Goal: Task Accomplishment & Management: Use online tool/utility

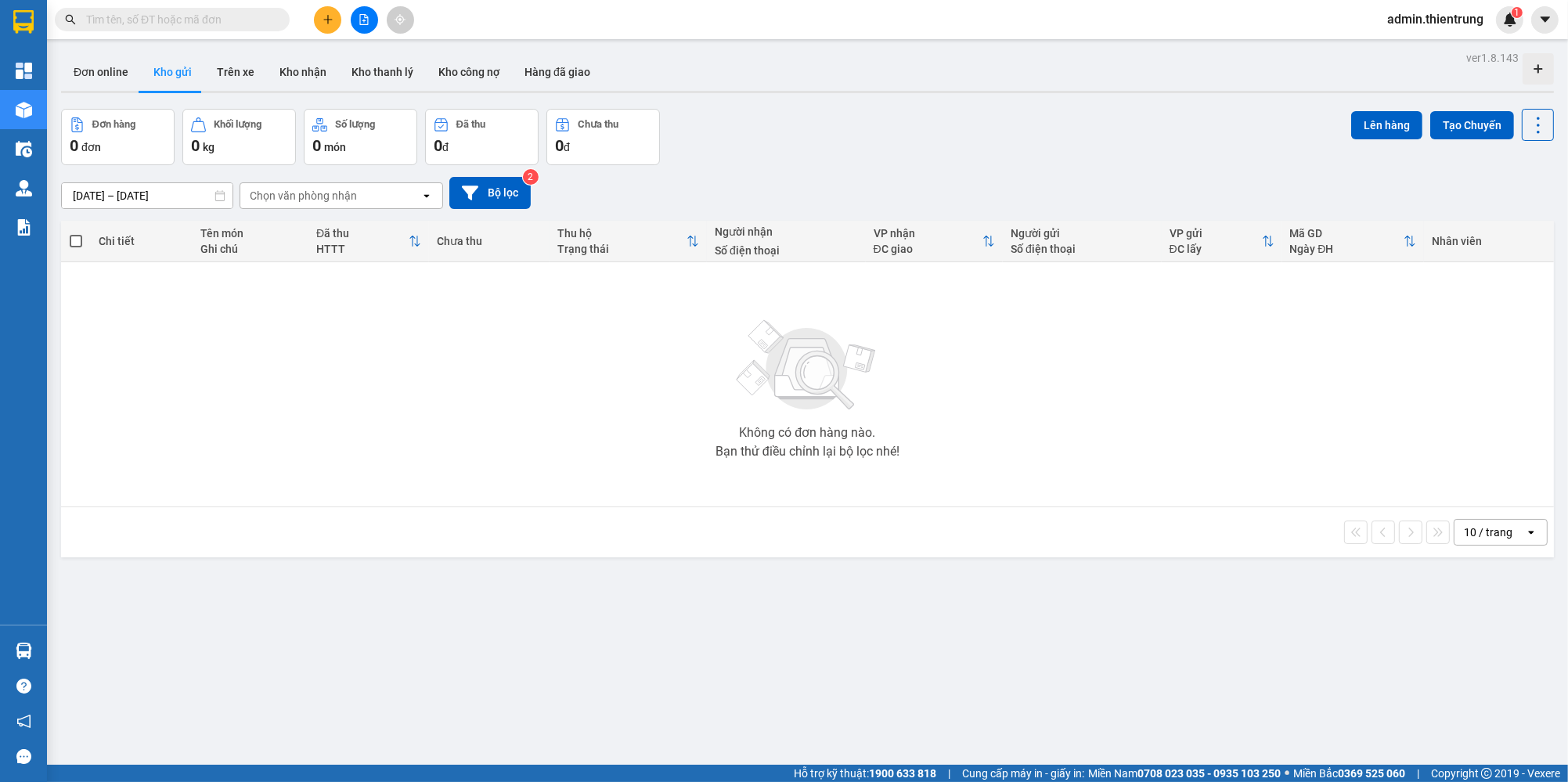
click at [358, 17] on icon "file-add" at bounding box center [363, 19] width 11 height 11
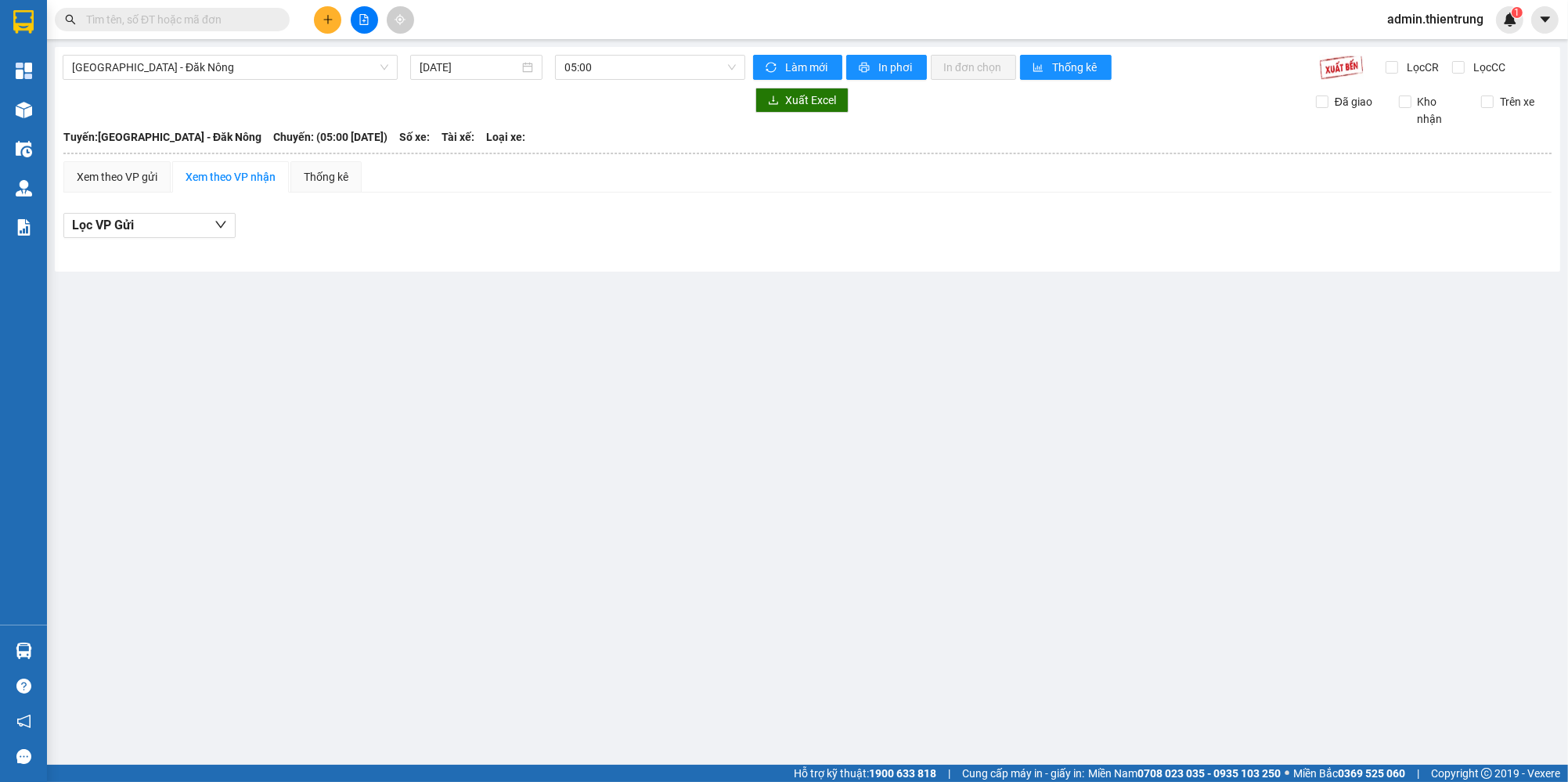
click at [482, 71] on input "[DATE]" at bounding box center [469, 67] width 99 height 17
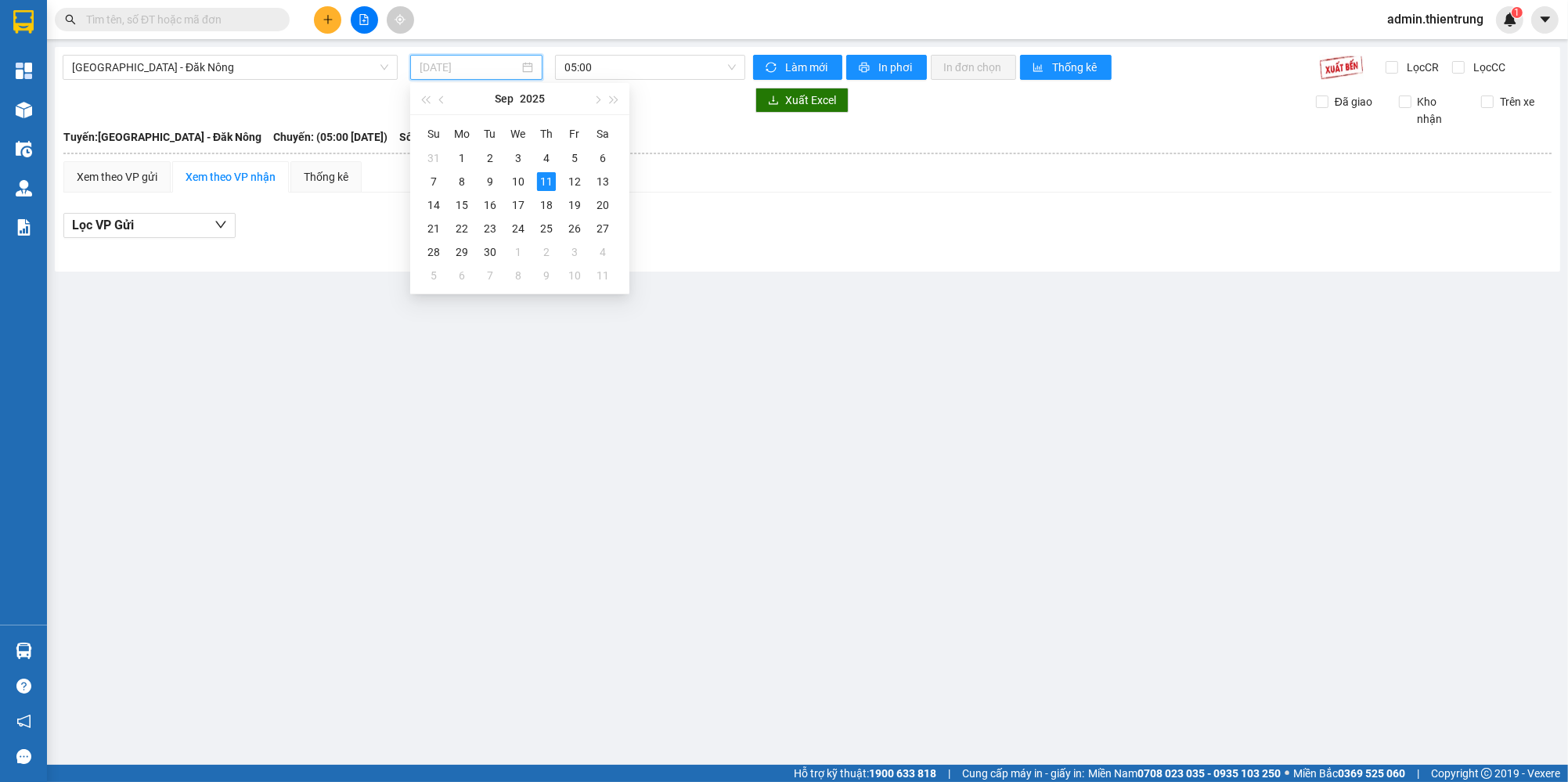
click at [545, 181] on div "11" at bounding box center [547, 182] width 19 height 19
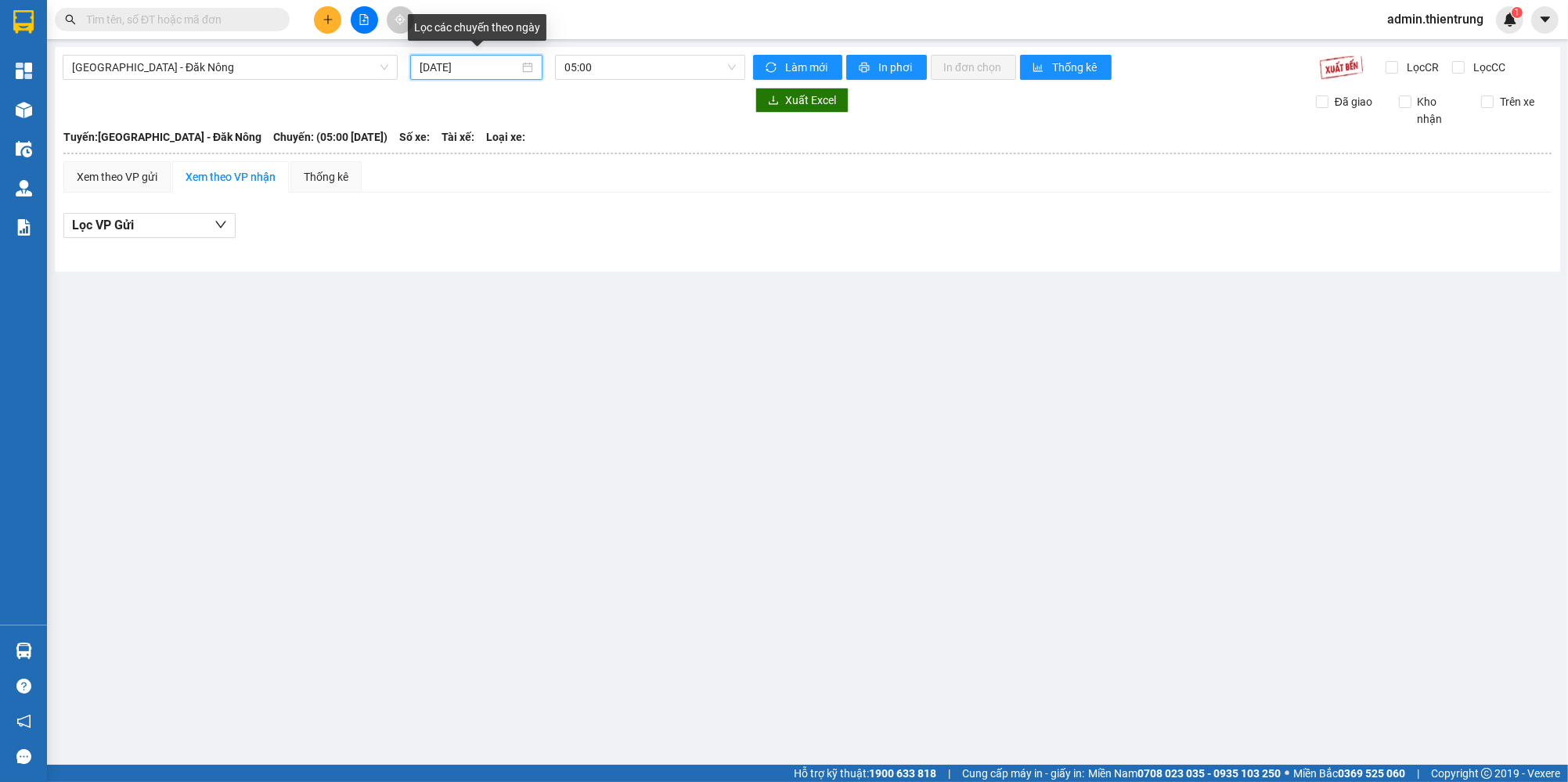
click at [430, 62] on input "[DATE]" at bounding box center [469, 67] width 99 height 17
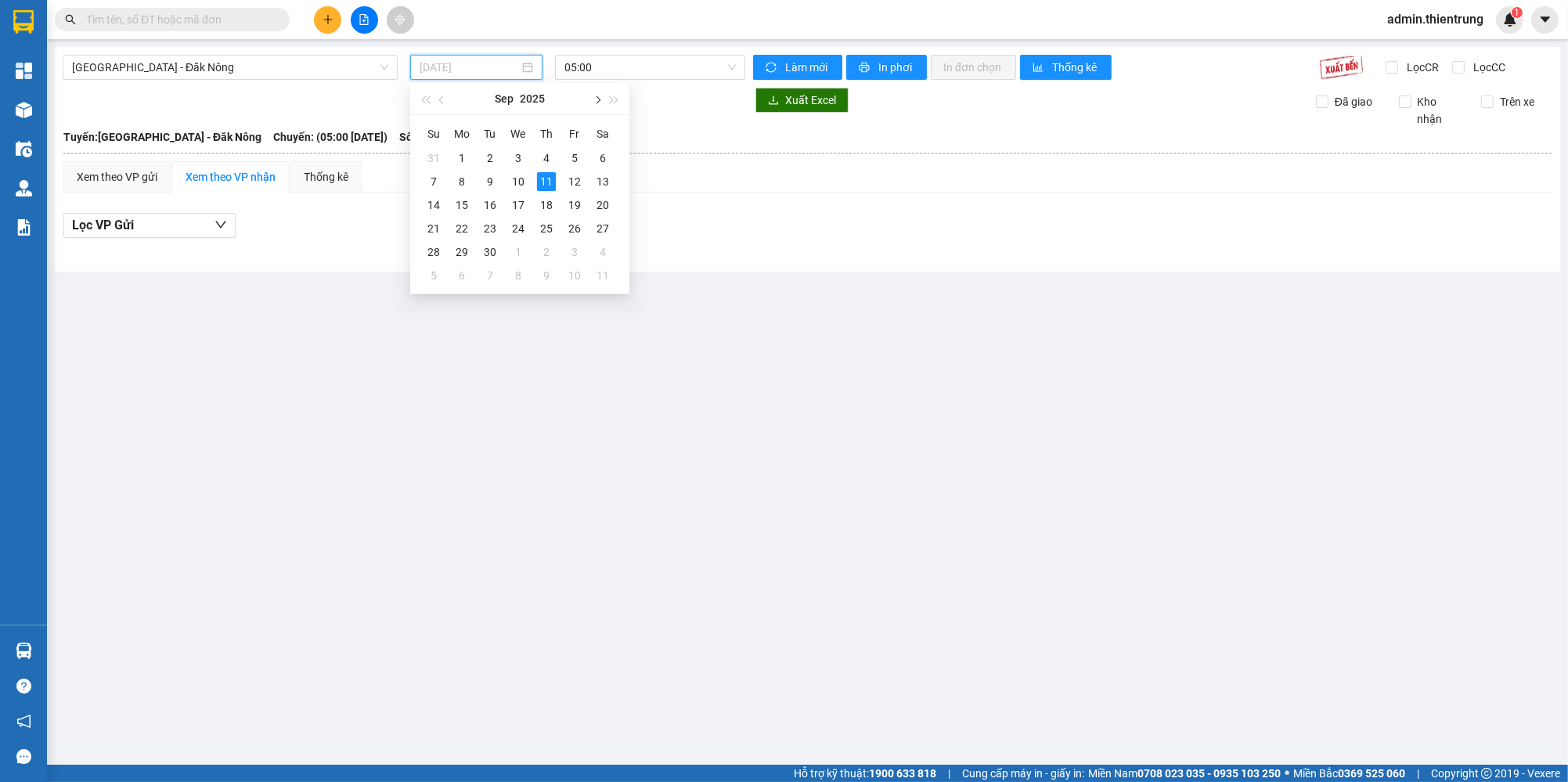
type input "[DATE]"
click at [617, 69] on span "05:00" at bounding box center [651, 67] width 172 height 23
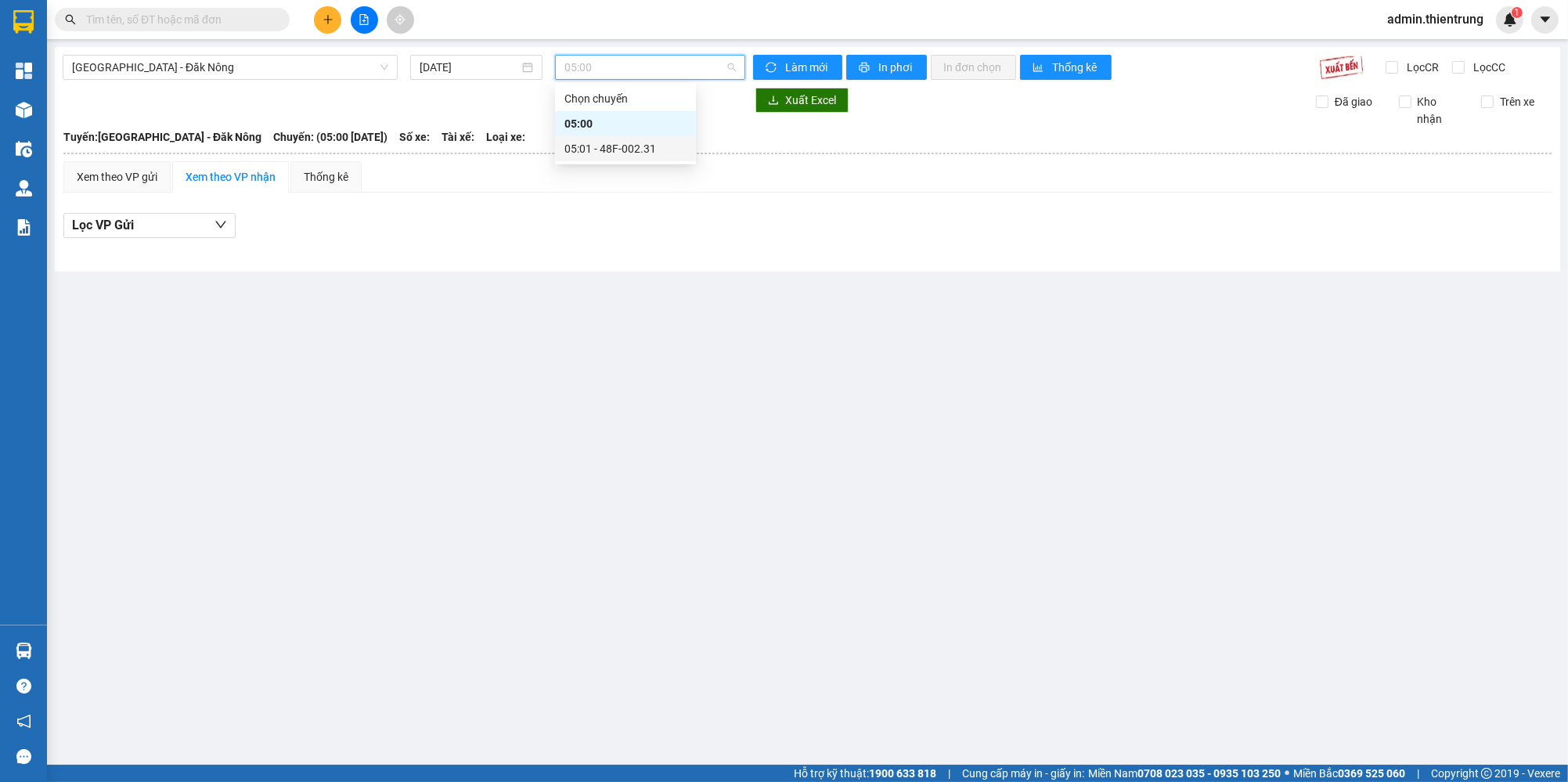
click at [639, 146] on div "05:01 - 48F-002.31" at bounding box center [626, 148] width 122 height 17
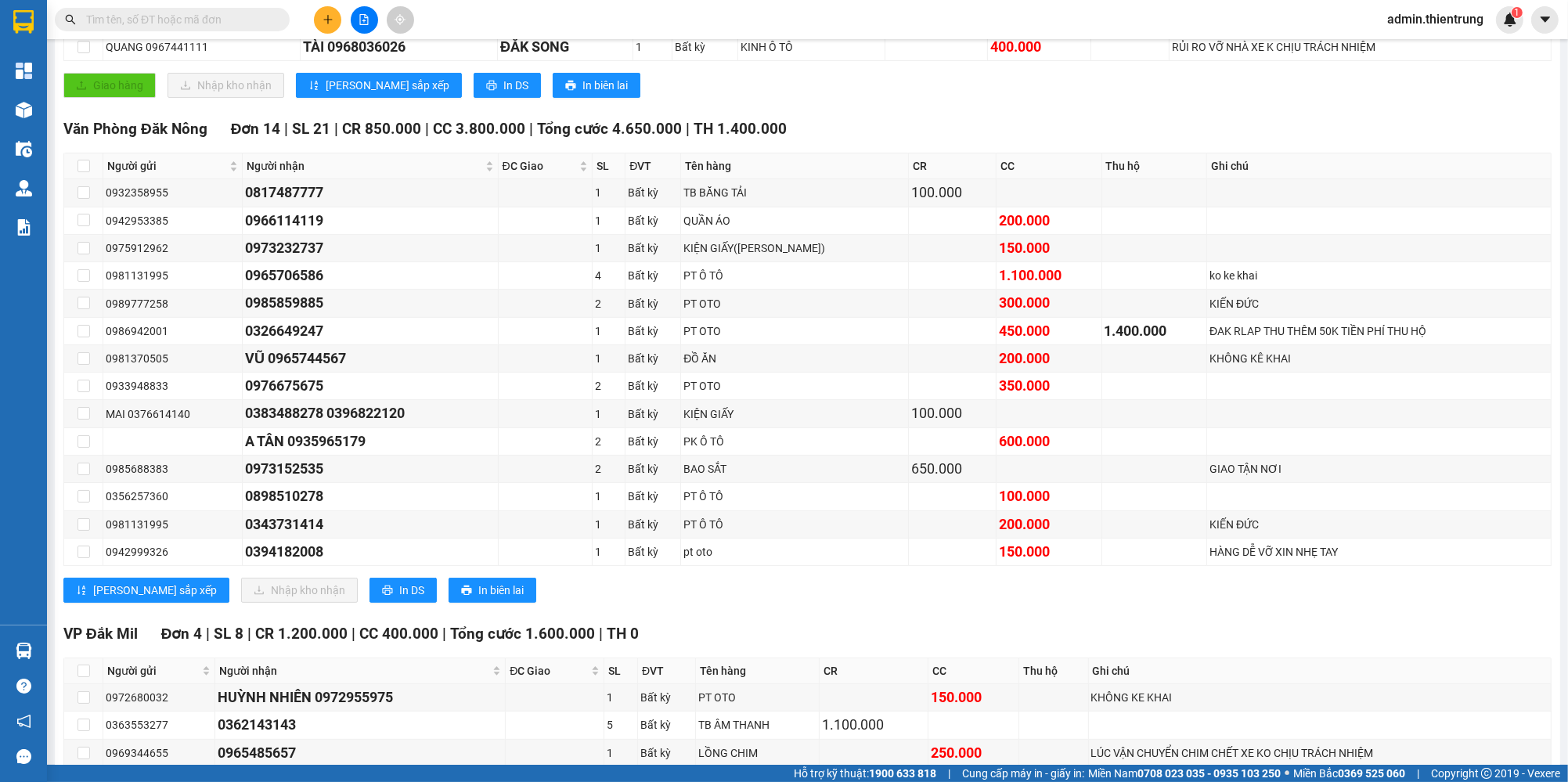
scroll to position [374, 0]
